Goal: Navigation & Orientation: Understand site structure

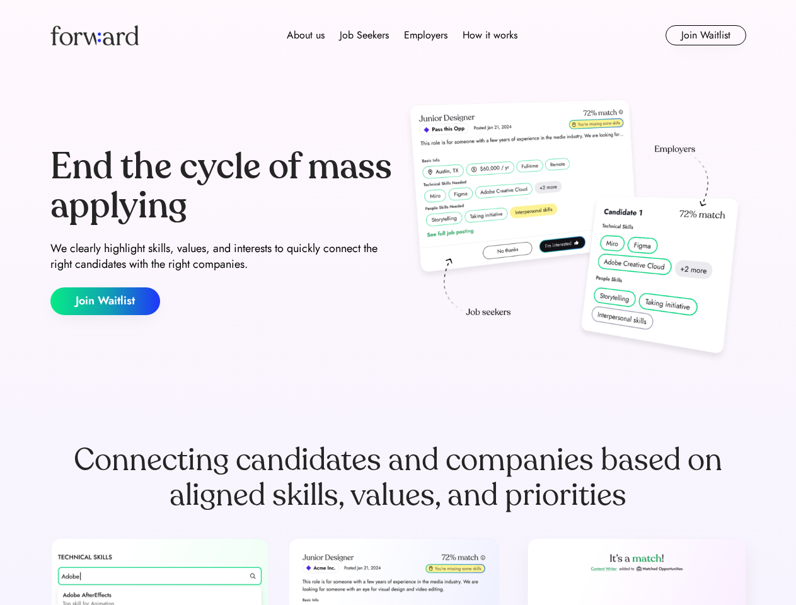
click at [398, 303] on div "End the cycle of mass applying We clearly highlight skills, values, and interes…" at bounding box center [398, 231] width 696 height 271
click at [398, 35] on div "About us Job Seekers Employers How it works" at bounding box center [402, 35] width 497 height 15
click at [95, 35] on img at bounding box center [94, 35] width 88 height 20
click at [402, 35] on div "About us Job Seekers Employers How it works" at bounding box center [402, 35] width 497 height 15
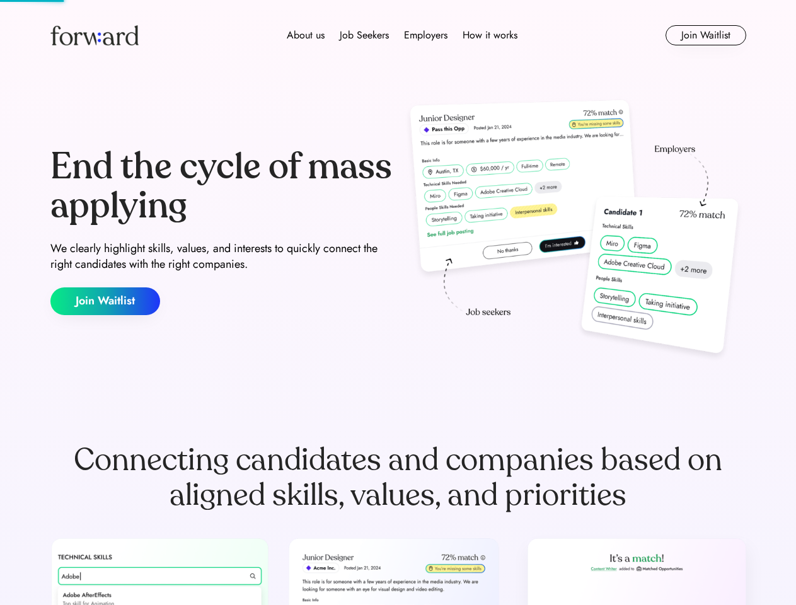
click at [306, 35] on div "About us" at bounding box center [306, 35] width 38 height 15
click at [364, 35] on div "Job Seekers" at bounding box center [364, 35] width 49 height 15
click at [425, 35] on div "Employers" at bounding box center [425, 35] width 43 height 15
click at [489, 35] on div "How it works" at bounding box center [490, 35] width 55 height 15
click at [705, 35] on button "Join Waitlist" at bounding box center [706, 35] width 81 height 20
